Goal: Navigation & Orientation: Find specific page/section

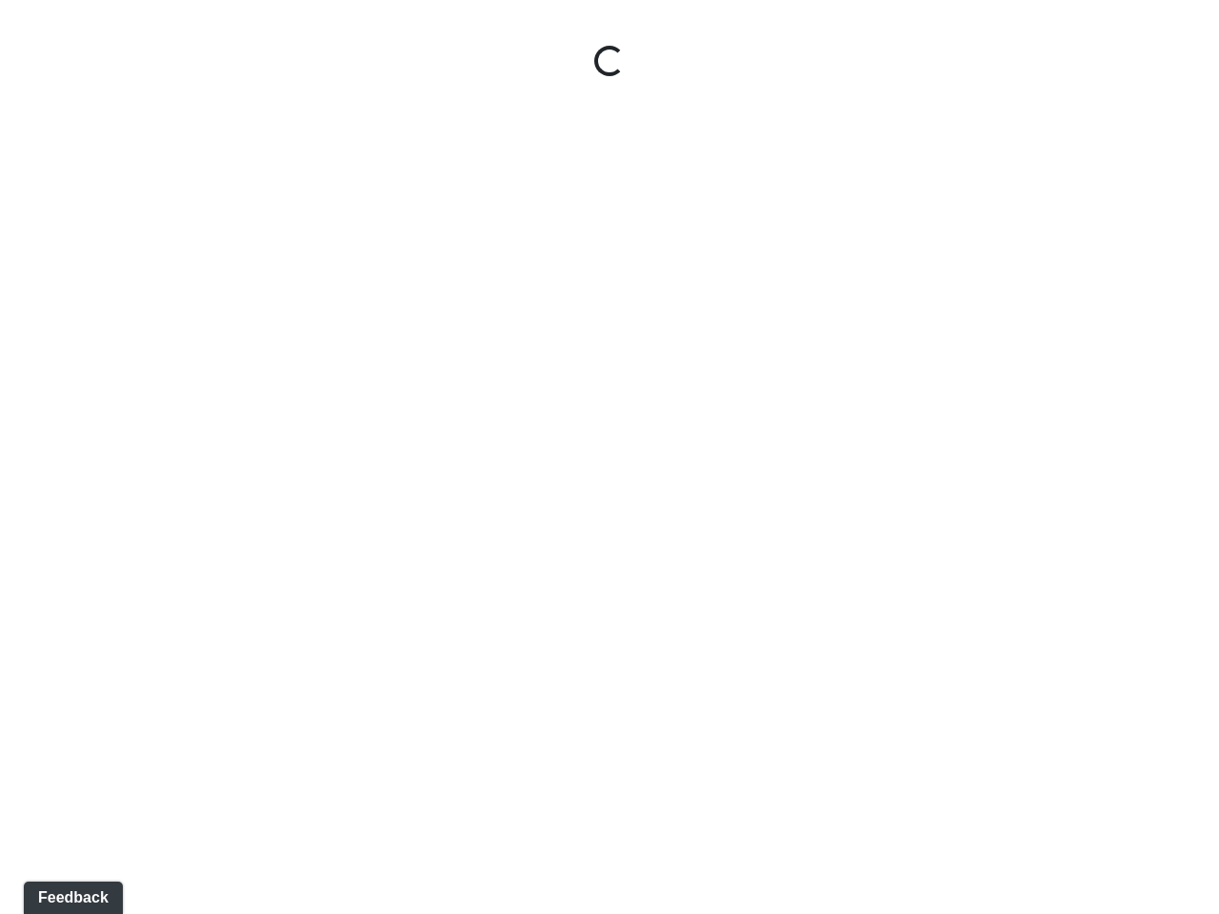
select select "pnh8f5S5HjU41T4ZphFfvd"
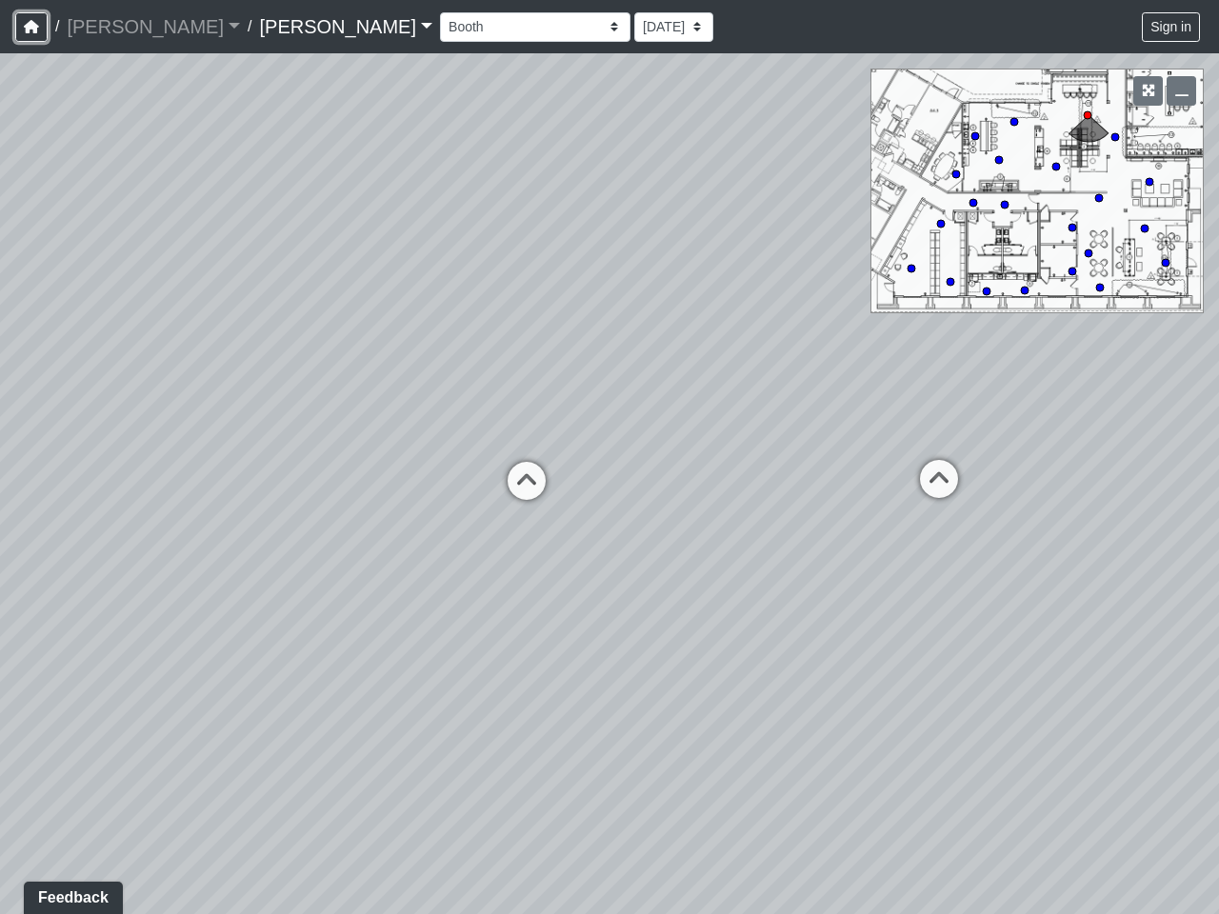
click at [31, 27] on icon "button" at bounding box center [31, 26] width 15 height 13
click at [1172, 27] on button "Sign in" at bounding box center [1171, 27] width 58 height 30
click at [1148, 90] on icon "button" at bounding box center [1148, 90] width 13 height 13
click at [1181, 90] on icon "button" at bounding box center [1181, 90] width 13 height 13
click at [0, 912] on div "Loading... Windows Loading... Hallway 1 Loading... Leasing - Hallway 2 Loading.…" at bounding box center [609, 483] width 1219 height 861
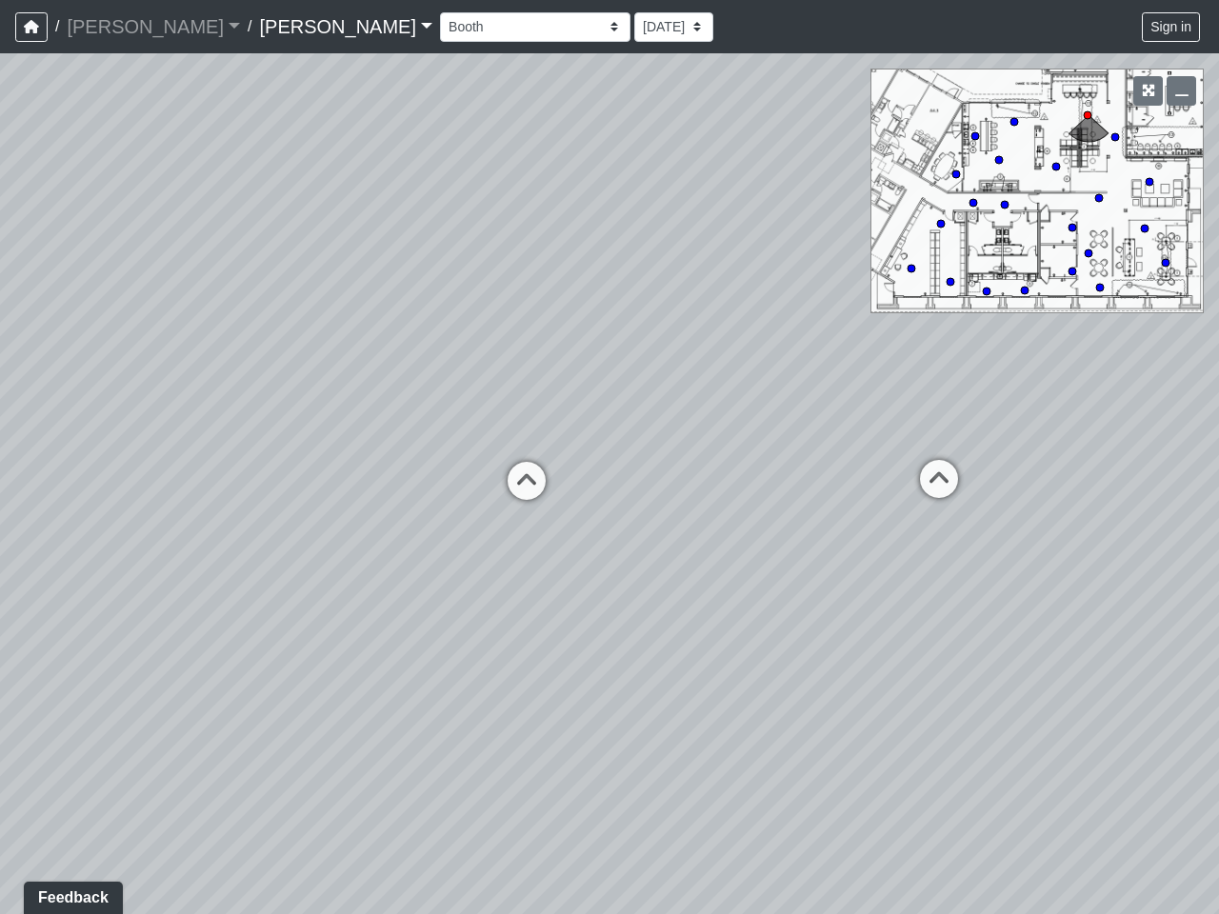
click at [527, 481] on icon at bounding box center [526, 490] width 57 height 57
click at [939, 479] on div "Loading... Windows Loading... Hallway 1 Loading... Leasing - Hallway 2 Loading.…" at bounding box center [609, 483] width 1219 height 861
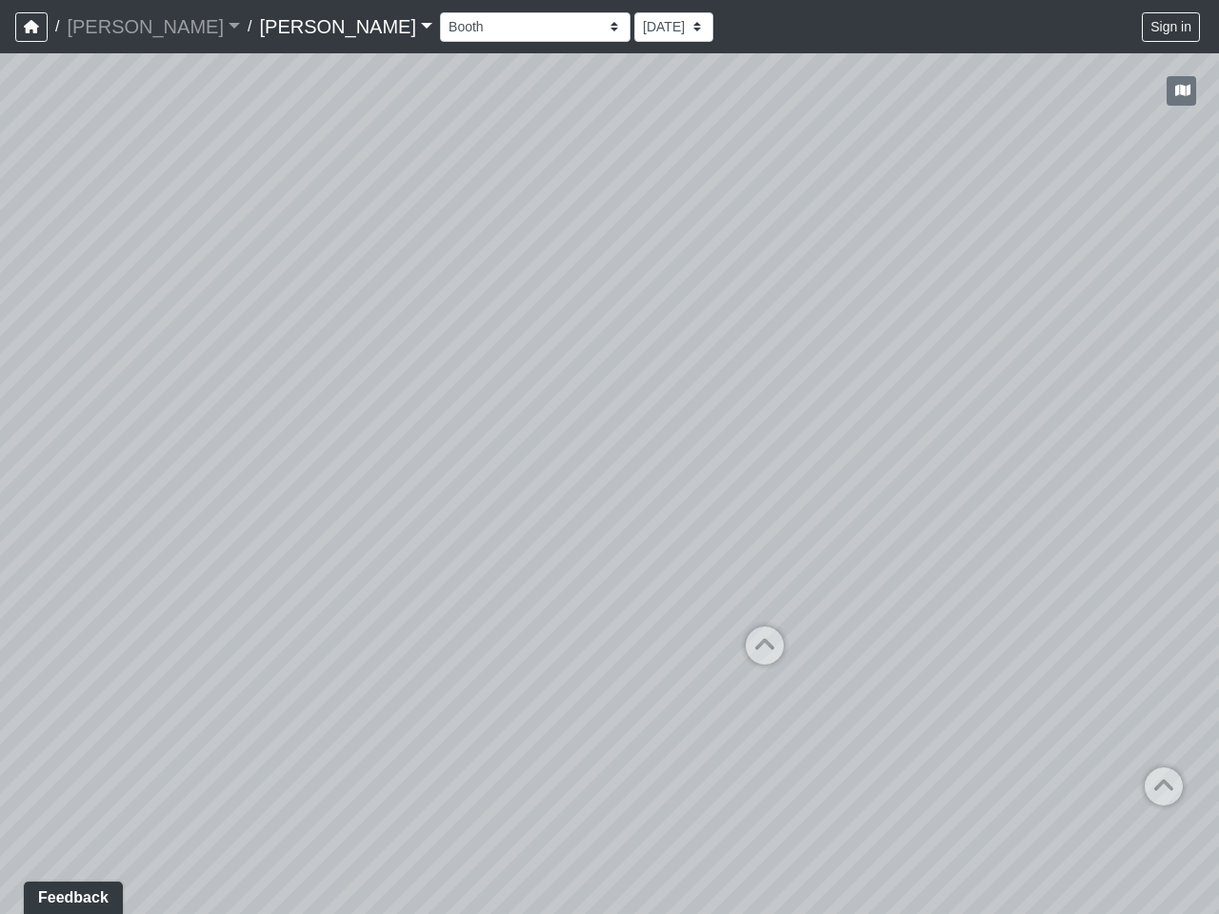
select select "xa3a8agE4j6hgrb6mWUDTv"
select select "f5vAoomM994SAFxC41qskH"
